Goal: Task Accomplishment & Management: Use online tool/utility

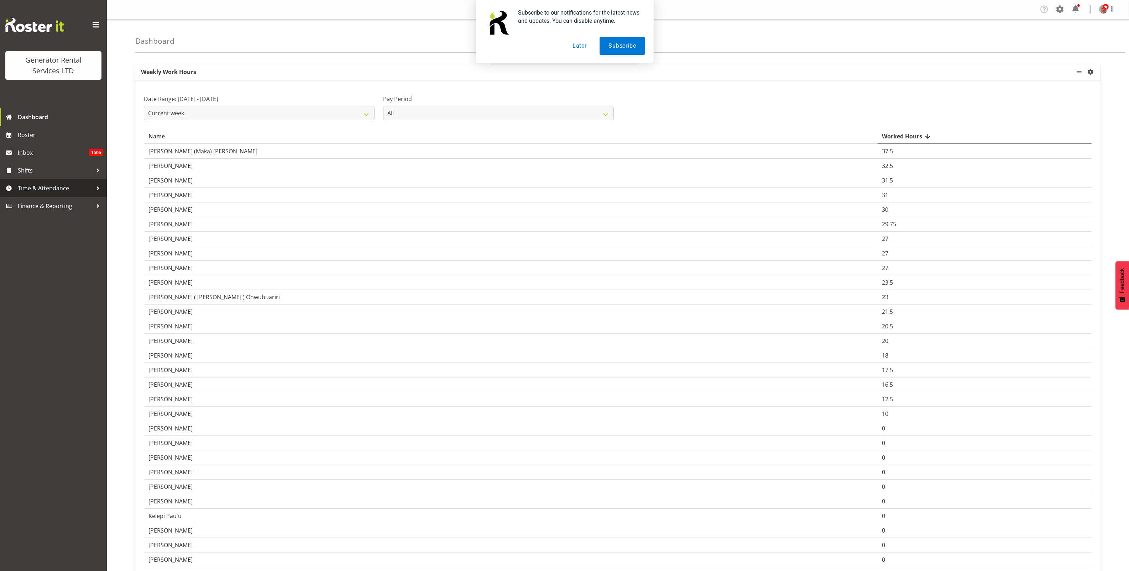
click at [44, 186] on span "Time & Attendance" at bounding box center [55, 188] width 75 height 11
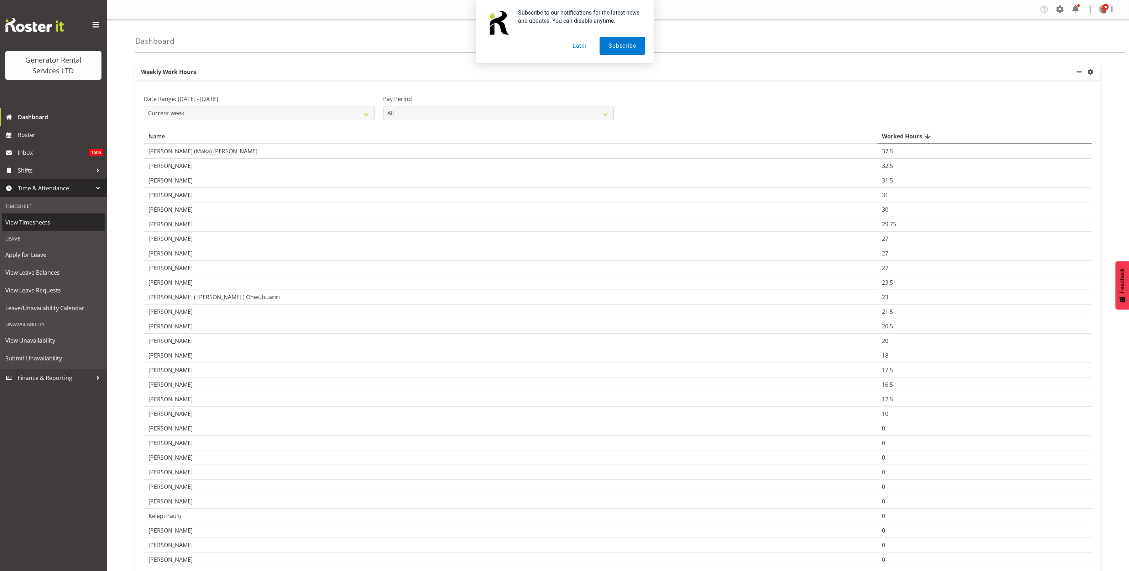
click at [35, 220] on span "View Timesheets" at bounding box center [53, 222] width 96 height 11
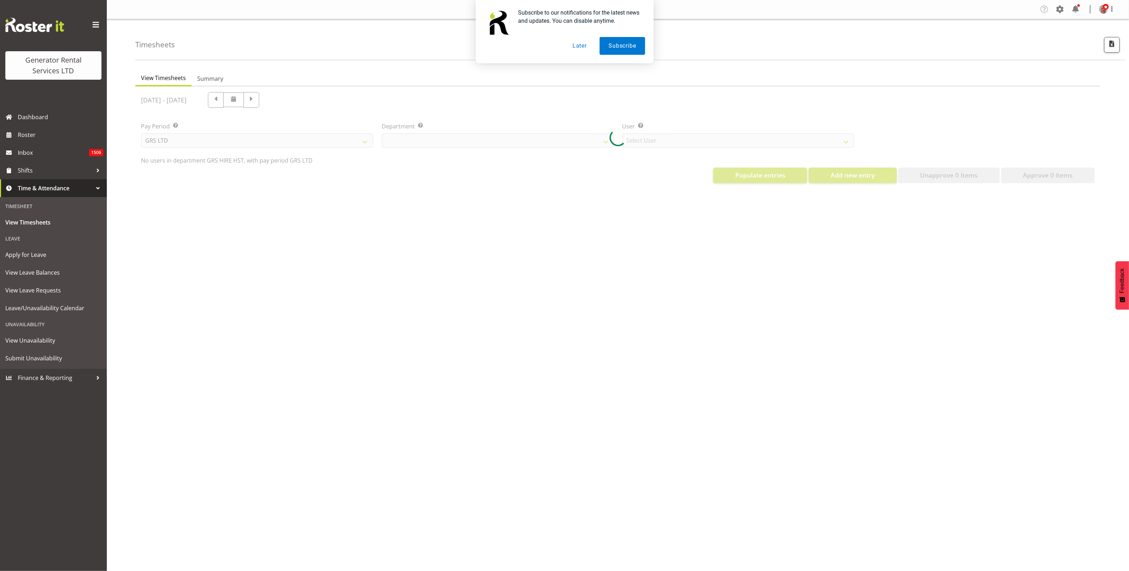
select select "22"
select select "149"
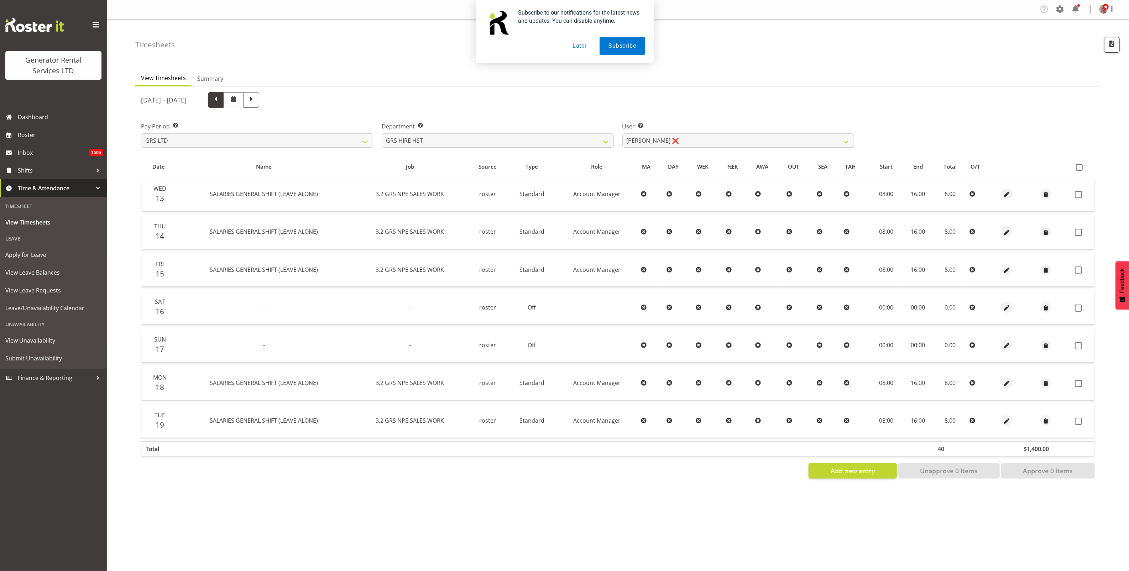
click at [220, 96] on span at bounding box center [215, 99] width 9 height 9
select select
click at [526, 139] on select "GRS ADMIN AKL GRS ADMIN TGA GRS ENGINEERING AKL GRS HIRE AKL GRS HIRE HST GRS H…" at bounding box center [498, 141] width 232 height 14
select select "20"
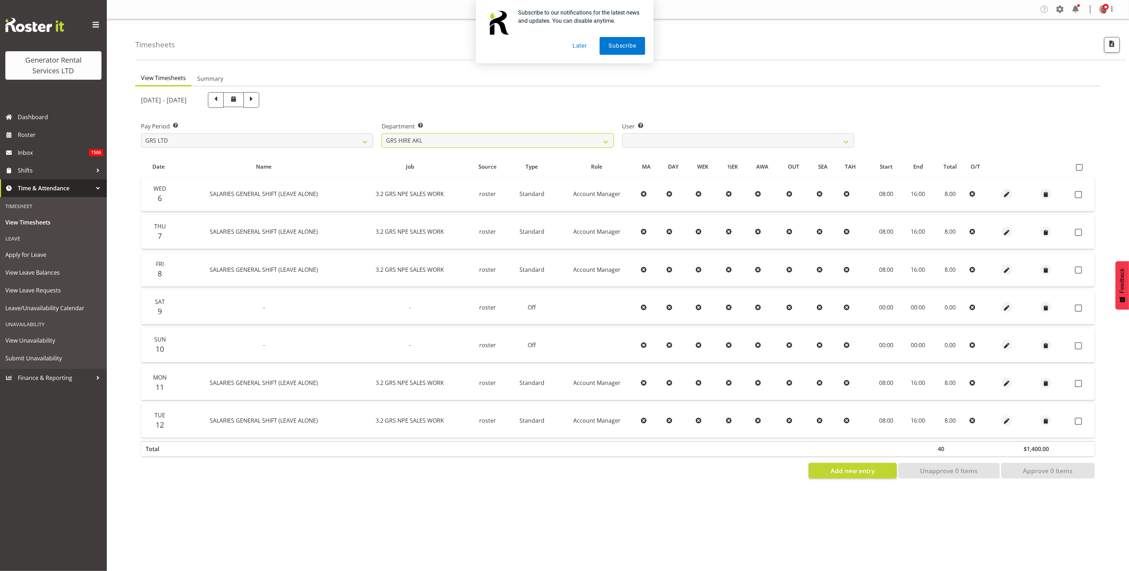
click at [382, 134] on select "GRS ADMIN AKL GRS ADMIN TGA GRS ENGINEERING AKL GRS HIRE AKL GRS HIRE HST GRS H…" at bounding box center [498, 141] width 232 height 14
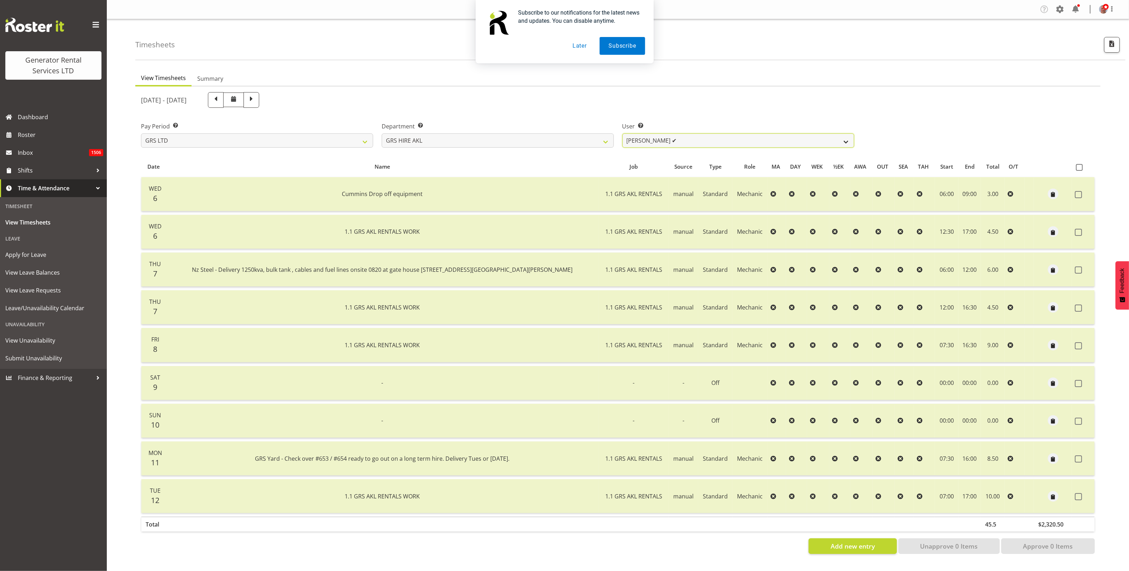
click at [691, 141] on select "Aaron Naish ✔ Brandon Adonis ✔ Brendan (Paris) Jordan ✔ Caleb Phillips ✔ Carl S…" at bounding box center [738, 141] width 232 height 14
select select "154"
click at [622, 134] on select "Aaron Naish ✔ Brandon Adonis ✔ Brendan (Paris) Jordan ✔ Caleb Phillips ✔ Carl S…" at bounding box center [738, 141] width 232 height 14
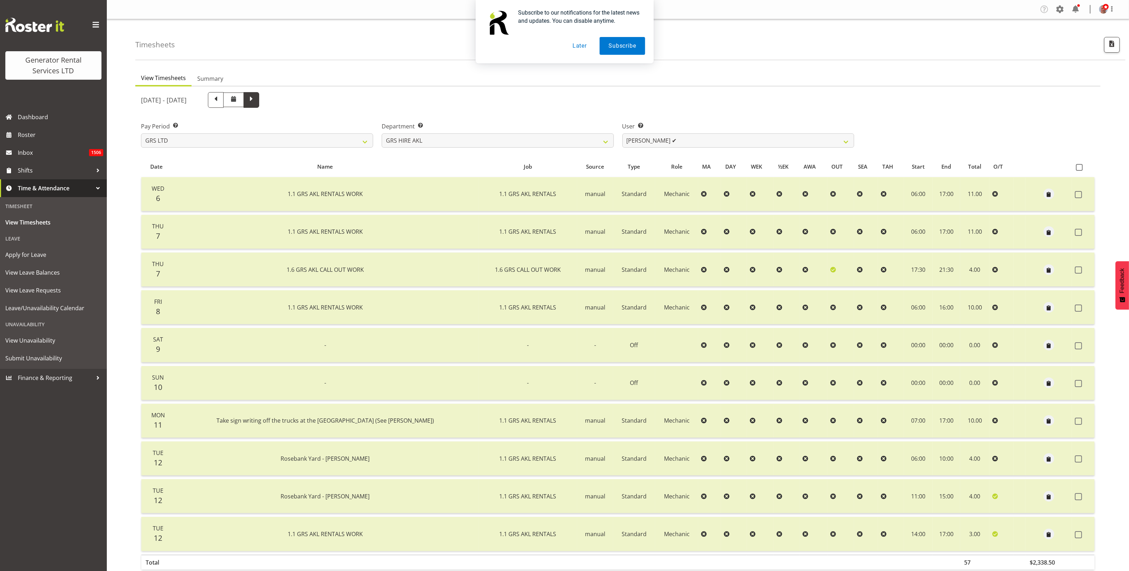
click at [256, 97] on span at bounding box center [251, 99] width 9 height 9
select select
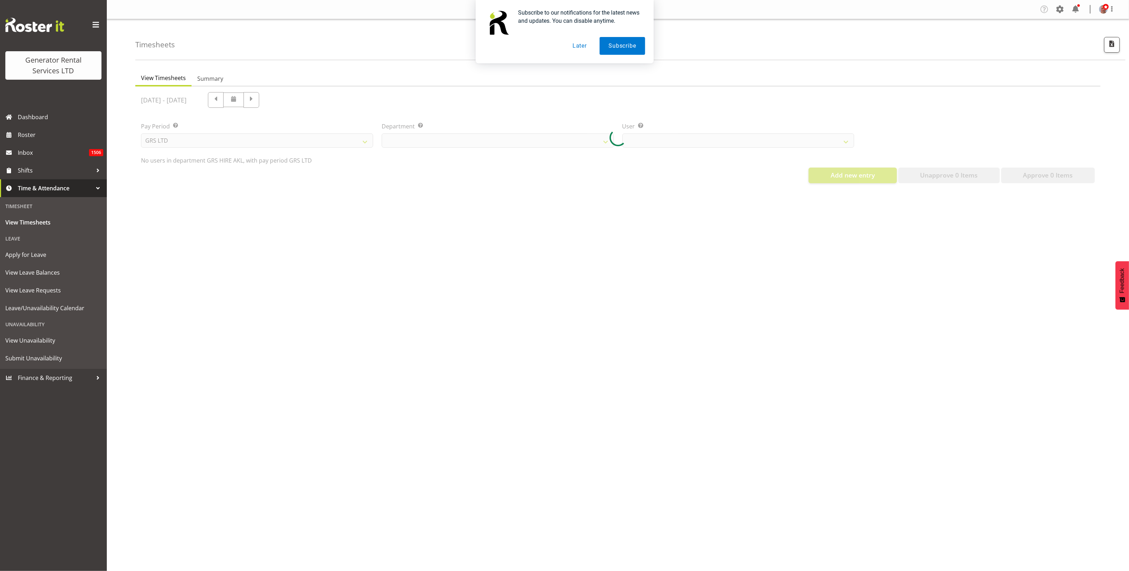
select select "20"
select select "154"
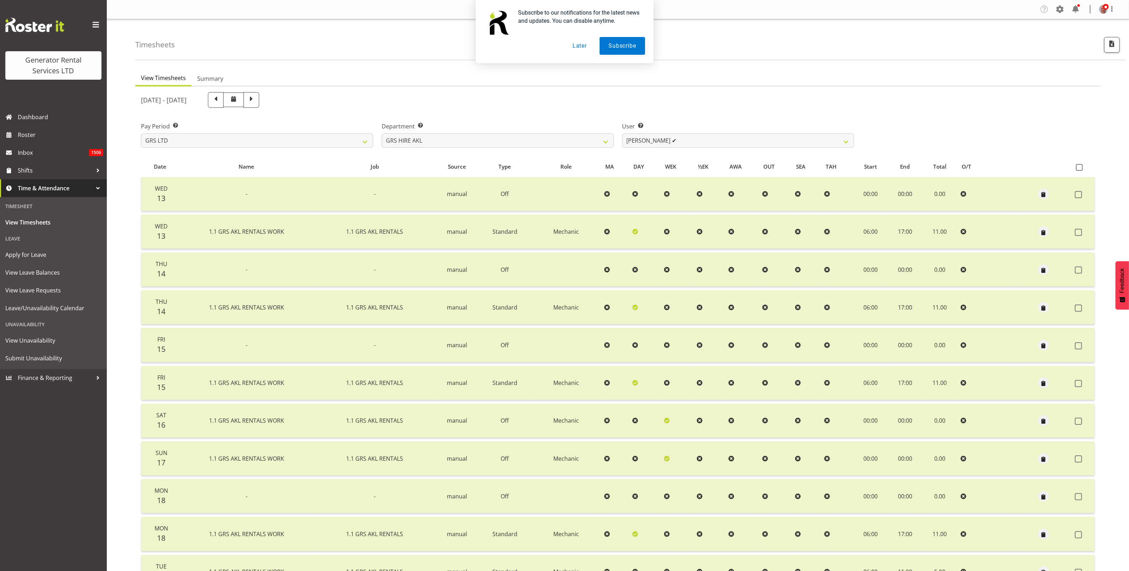
drag, startPoint x: 260, startPoint y: 98, endPoint x: 269, endPoint y: 106, distance: 11.9
click at [220, 98] on span at bounding box center [215, 99] width 9 height 9
select select
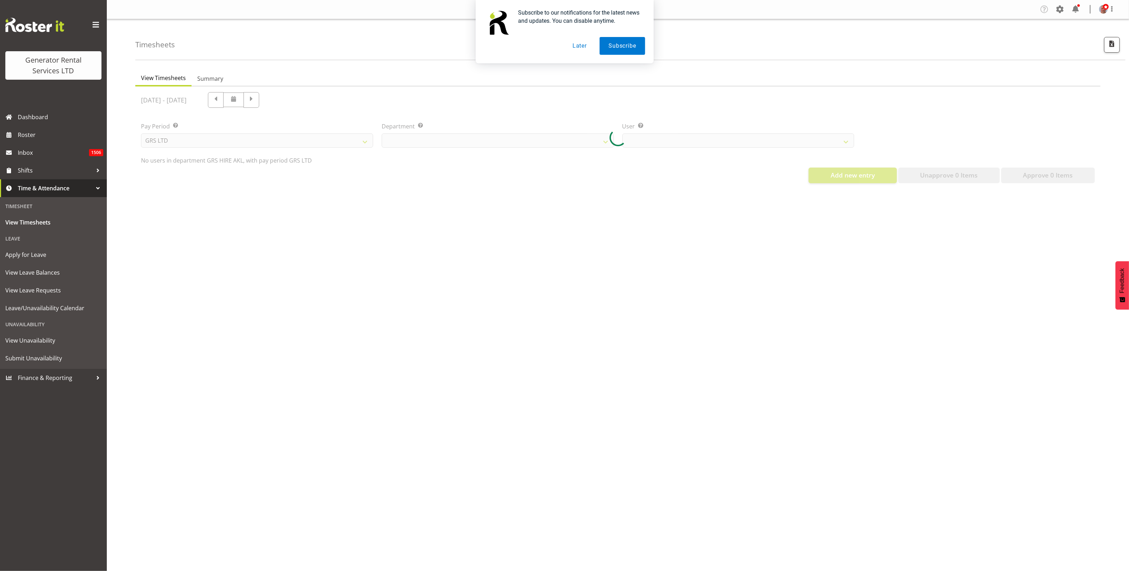
select select "20"
select select "154"
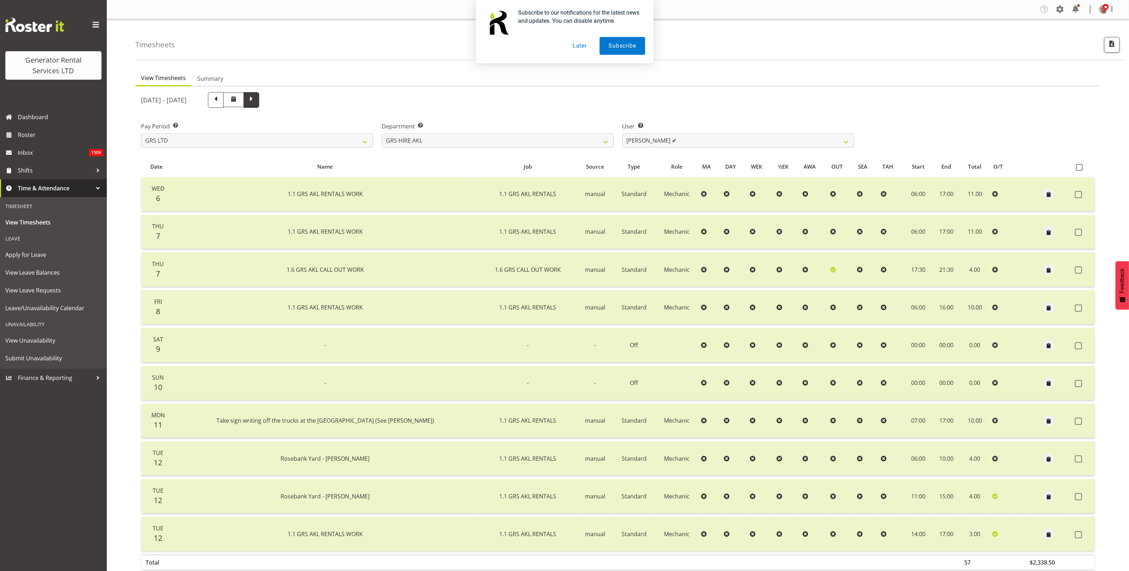
click at [259, 104] on span at bounding box center [252, 100] width 16 height 16
select select
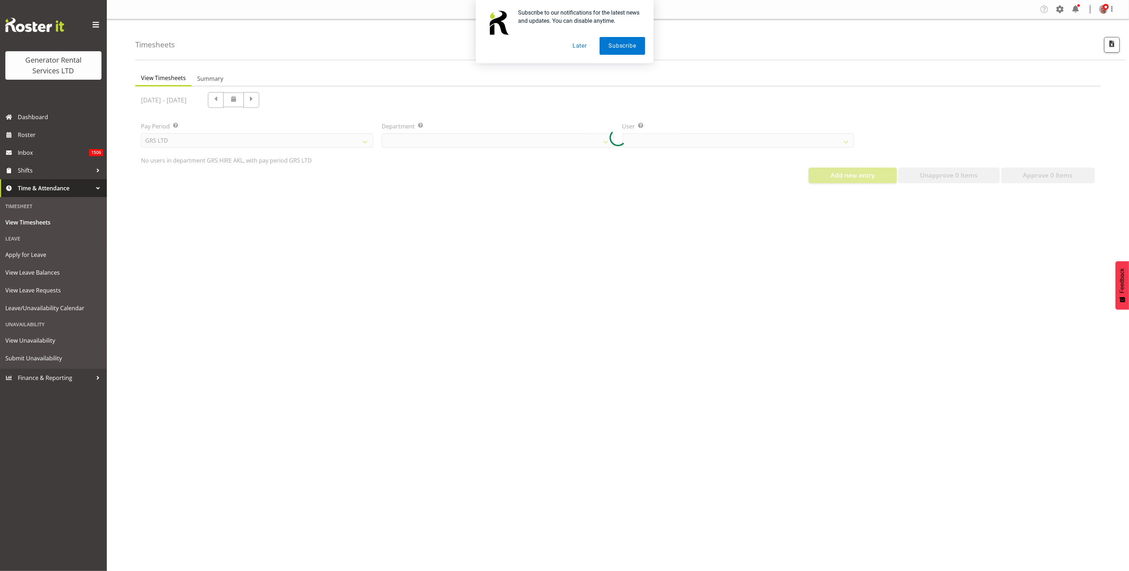
select select "20"
select select "154"
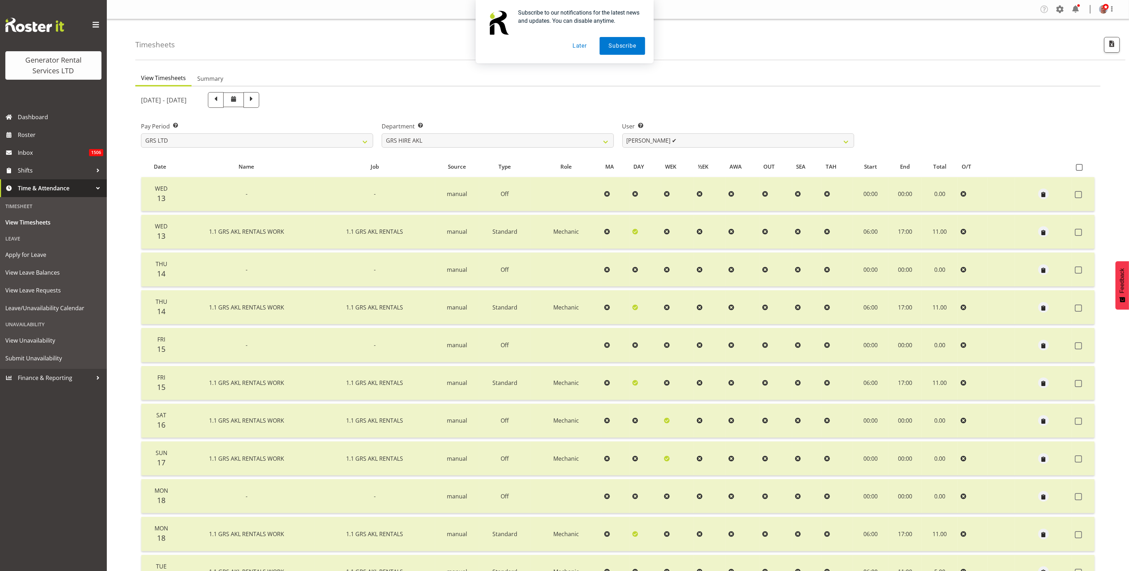
click at [579, 45] on button "Later" at bounding box center [580, 46] width 32 height 18
click at [220, 98] on span at bounding box center [215, 99] width 9 height 9
select select
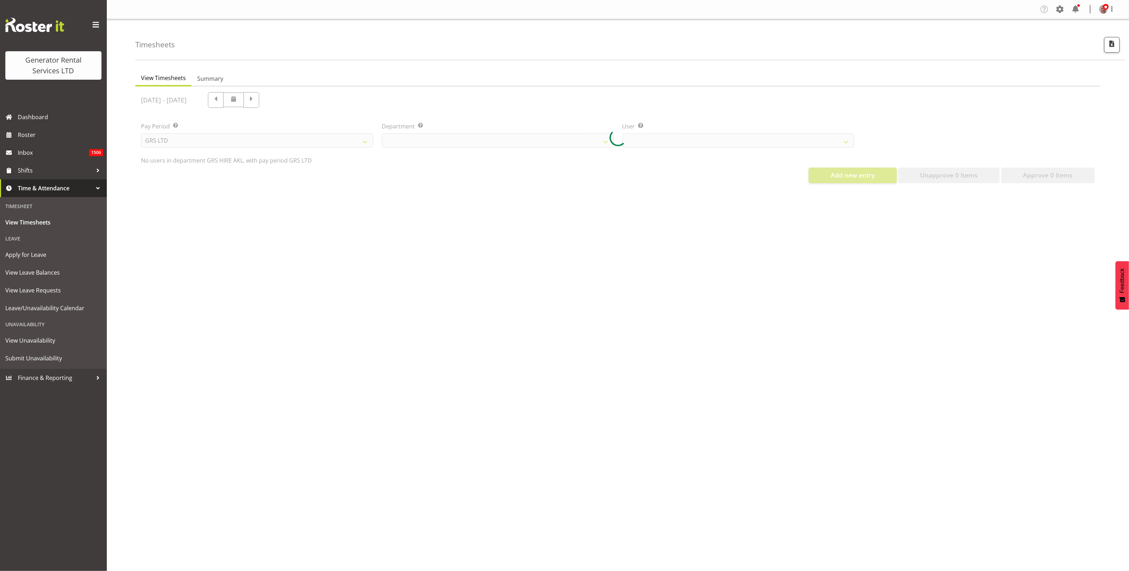
select select "20"
select select "154"
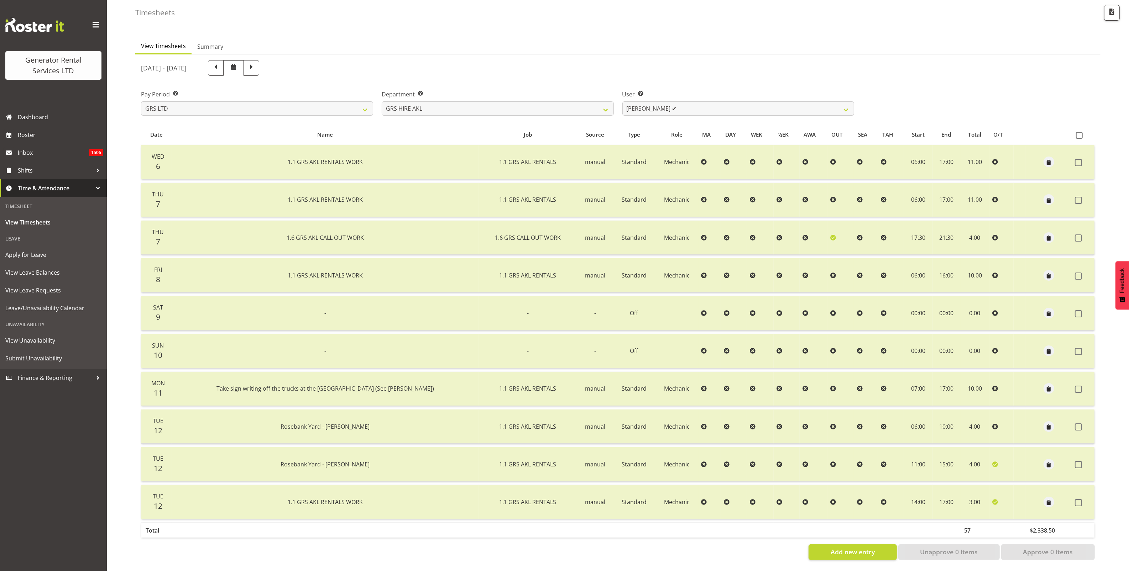
scroll to position [39, 0]
click at [256, 63] on span at bounding box center [251, 67] width 9 height 9
select select
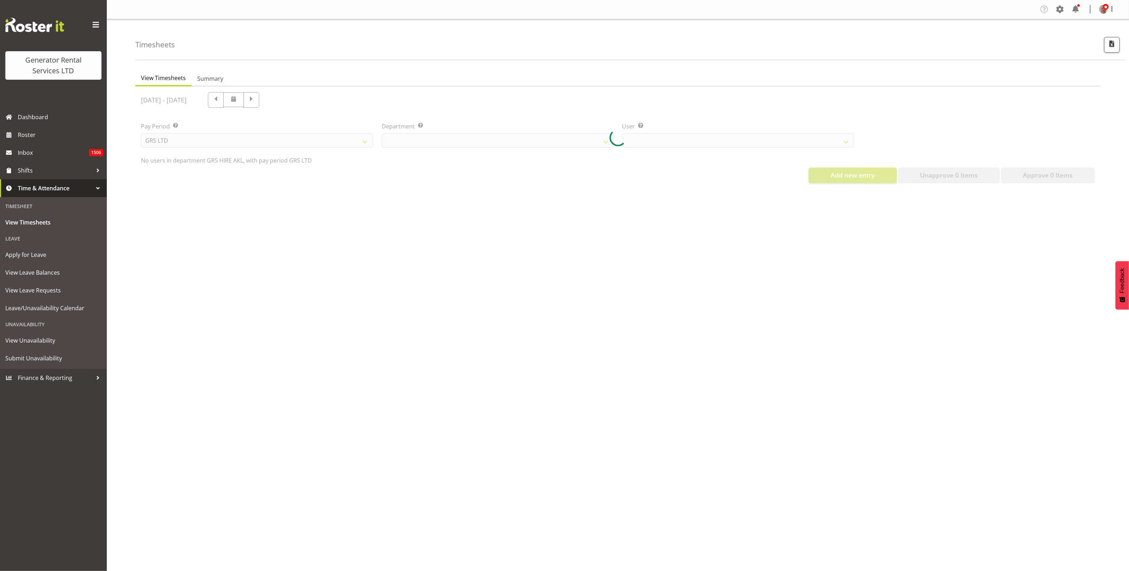
scroll to position [0, 0]
select select "20"
select select "154"
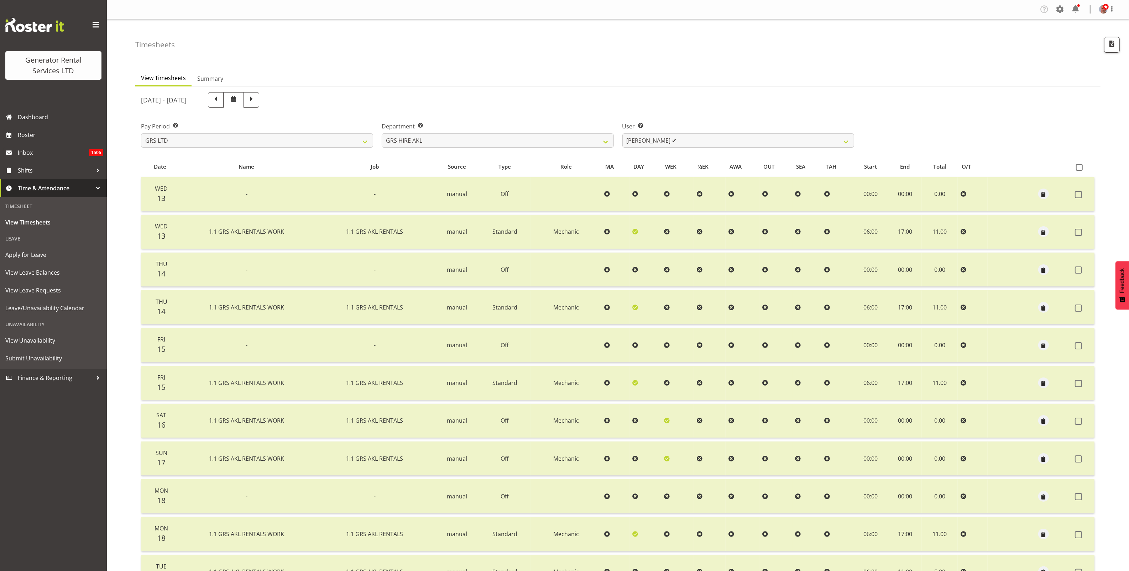
click at [256, 99] on span at bounding box center [251, 99] width 9 height 9
select select
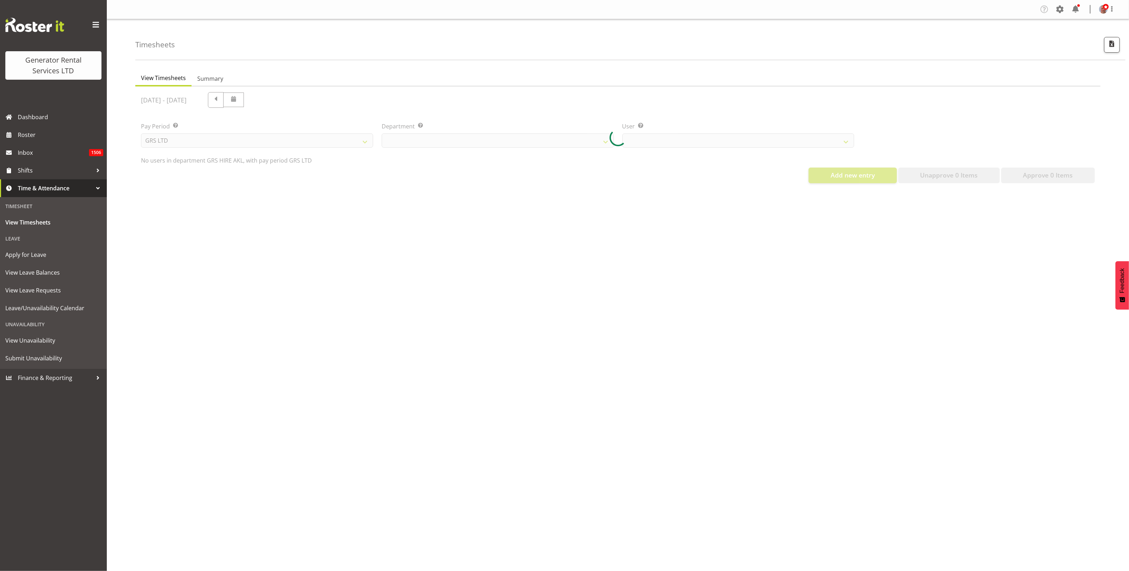
select select "20"
select select "154"
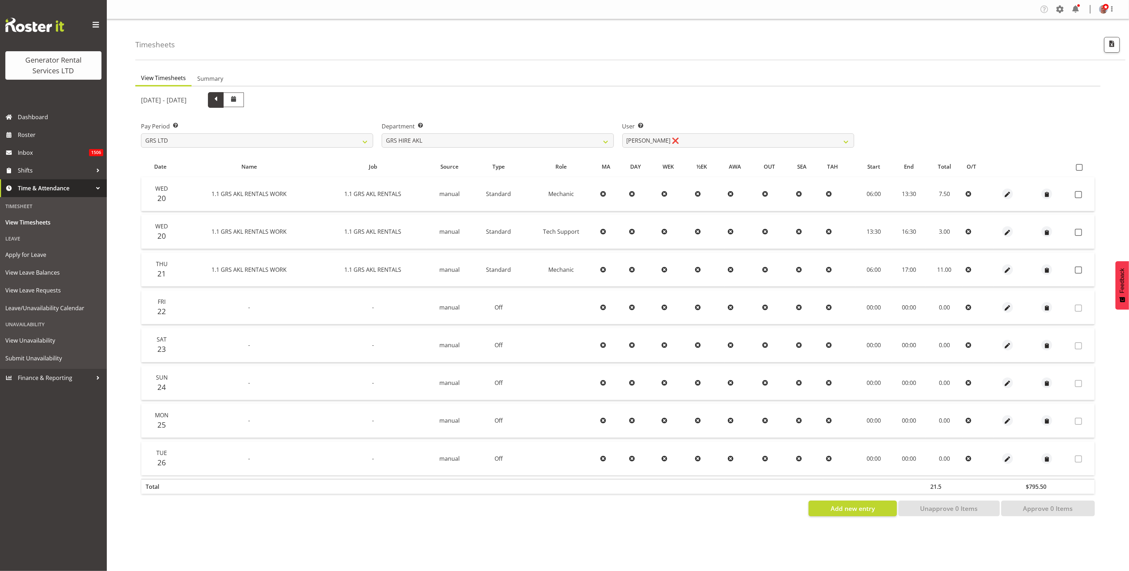
click at [220, 100] on span at bounding box center [215, 99] width 9 height 9
select select
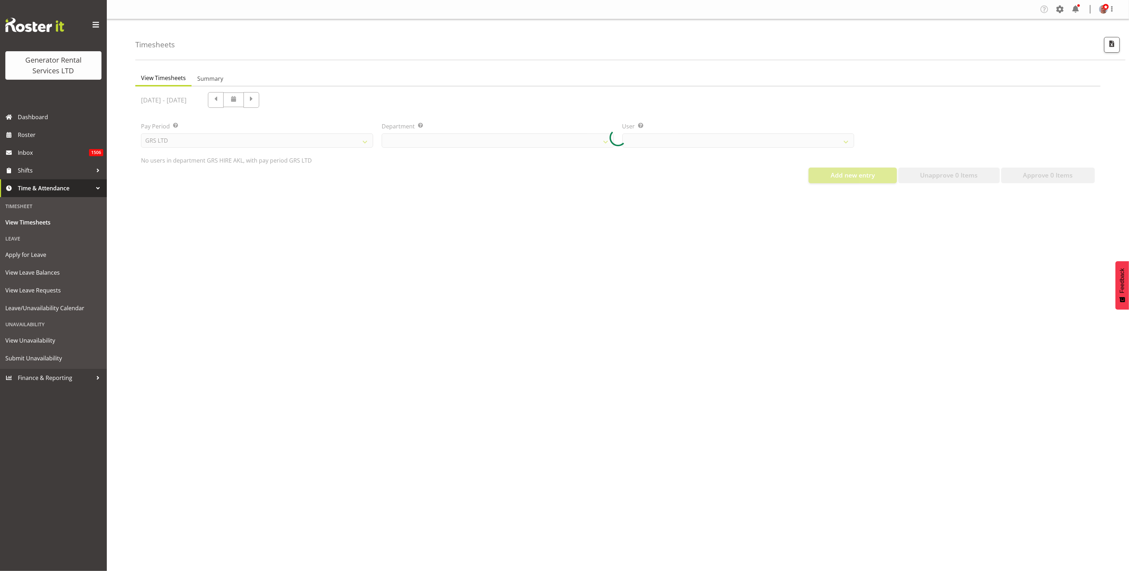
select select "20"
select select "154"
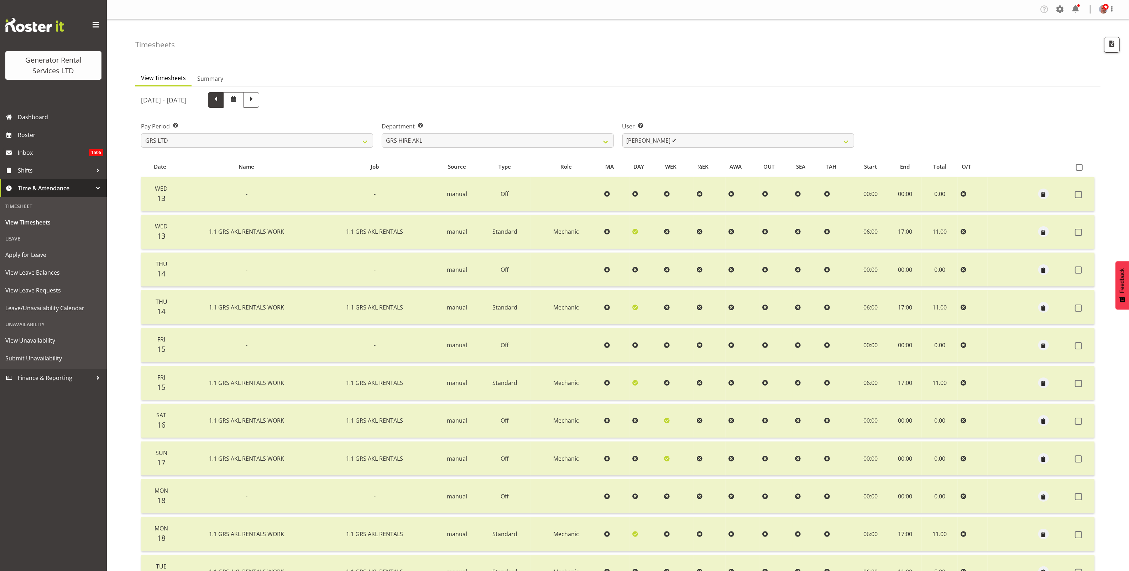
click at [220, 98] on span at bounding box center [215, 99] width 9 height 9
select select
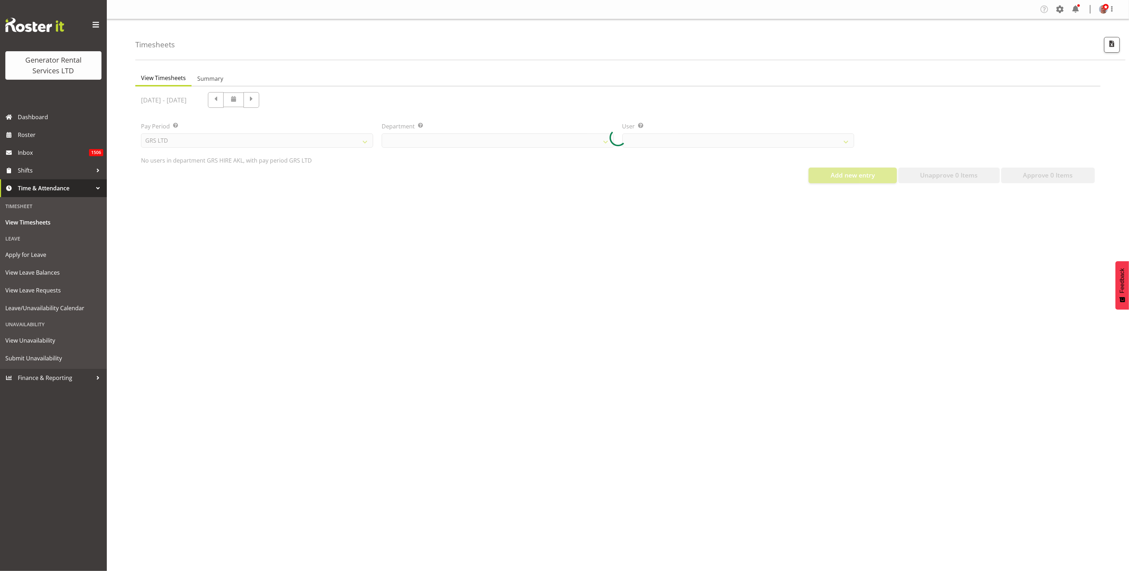
select select "20"
select select "154"
